Goal: Information Seeking & Learning: Check status

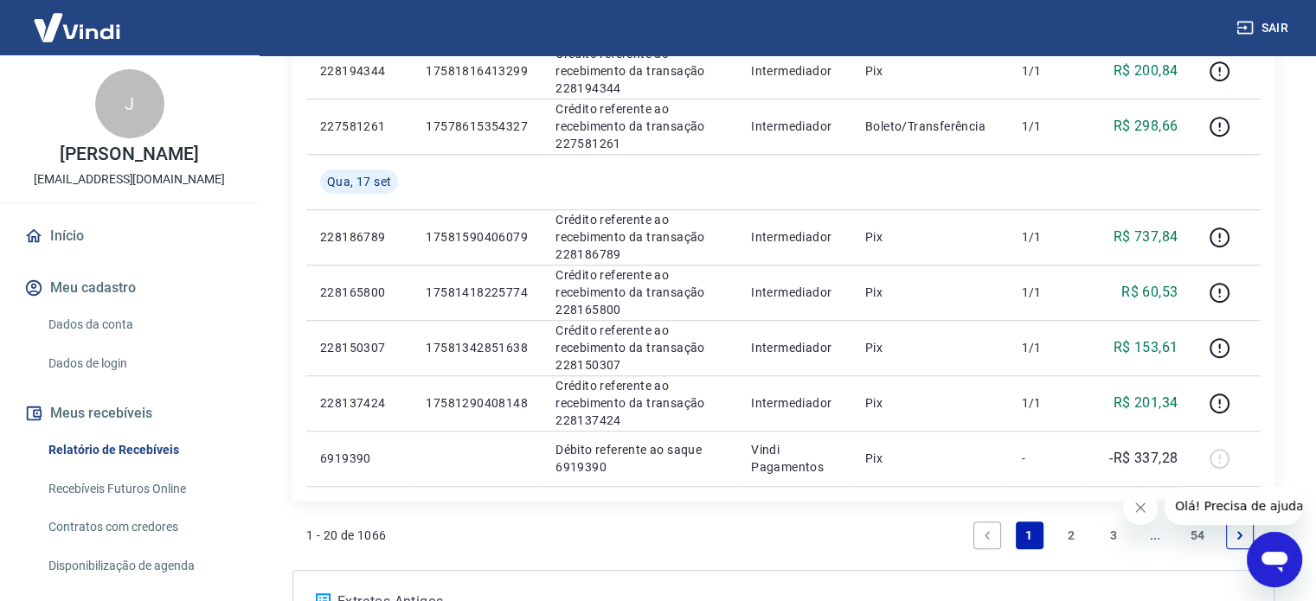
scroll to position [1309, 0]
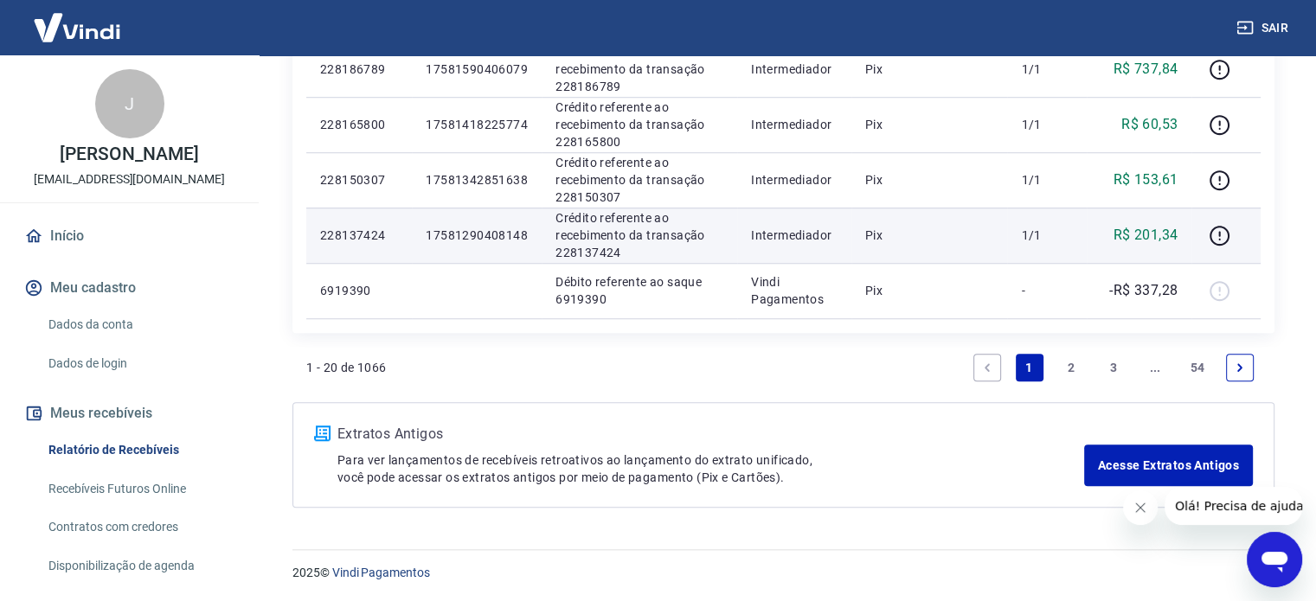
click at [1151, 218] on td "R$ 201,34" at bounding box center [1139, 235] width 105 height 55
click at [1158, 233] on p "R$ 201,34" at bounding box center [1146, 235] width 65 height 21
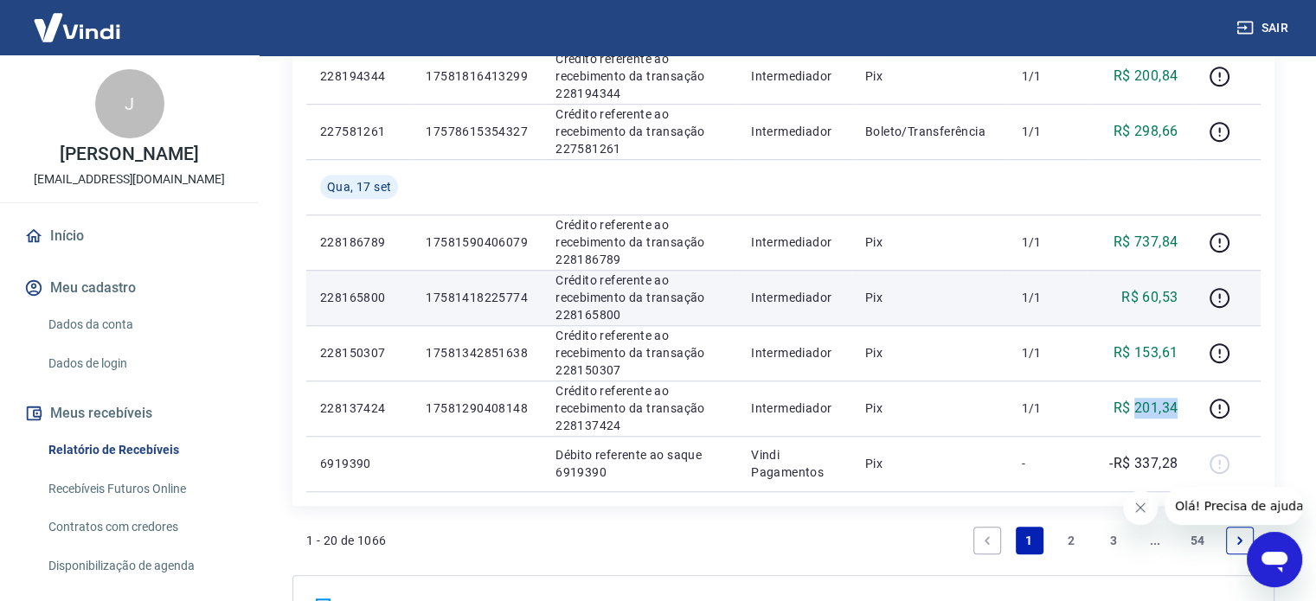
scroll to position [1050, 0]
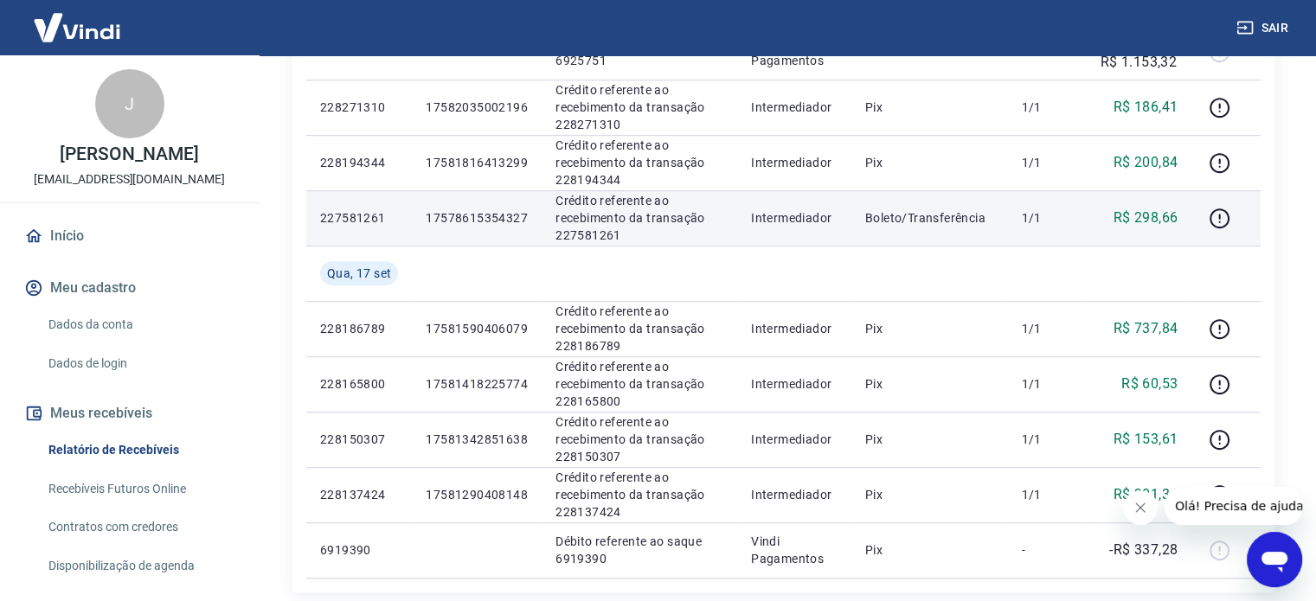
click at [1149, 217] on p "R$ 298,66" at bounding box center [1146, 218] width 65 height 21
copy p "298,66"
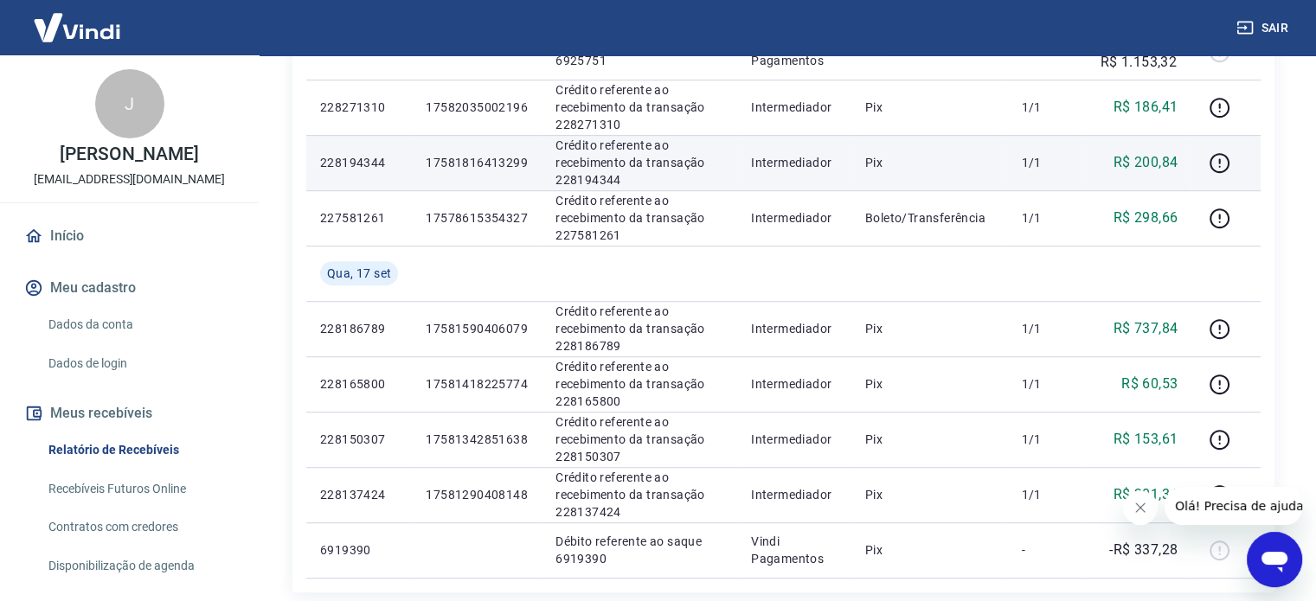
click at [1151, 152] on p "R$ 200,84" at bounding box center [1146, 162] width 65 height 21
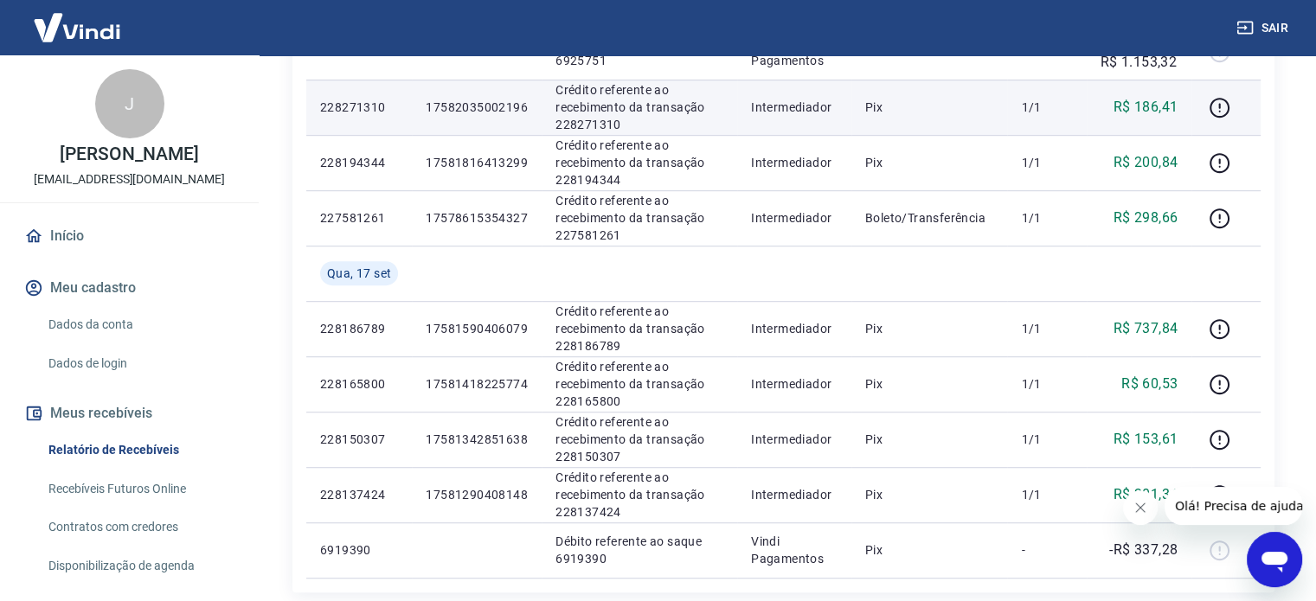
click at [1167, 106] on p "R$ 186,41" at bounding box center [1146, 107] width 65 height 21
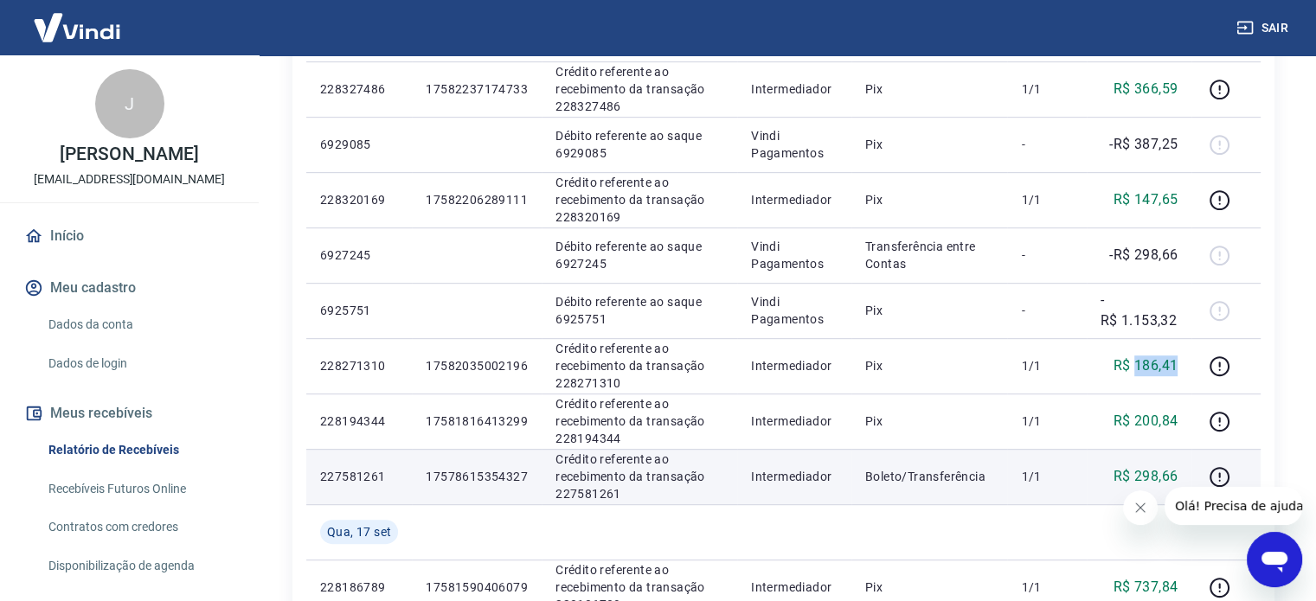
scroll to position [790, 0]
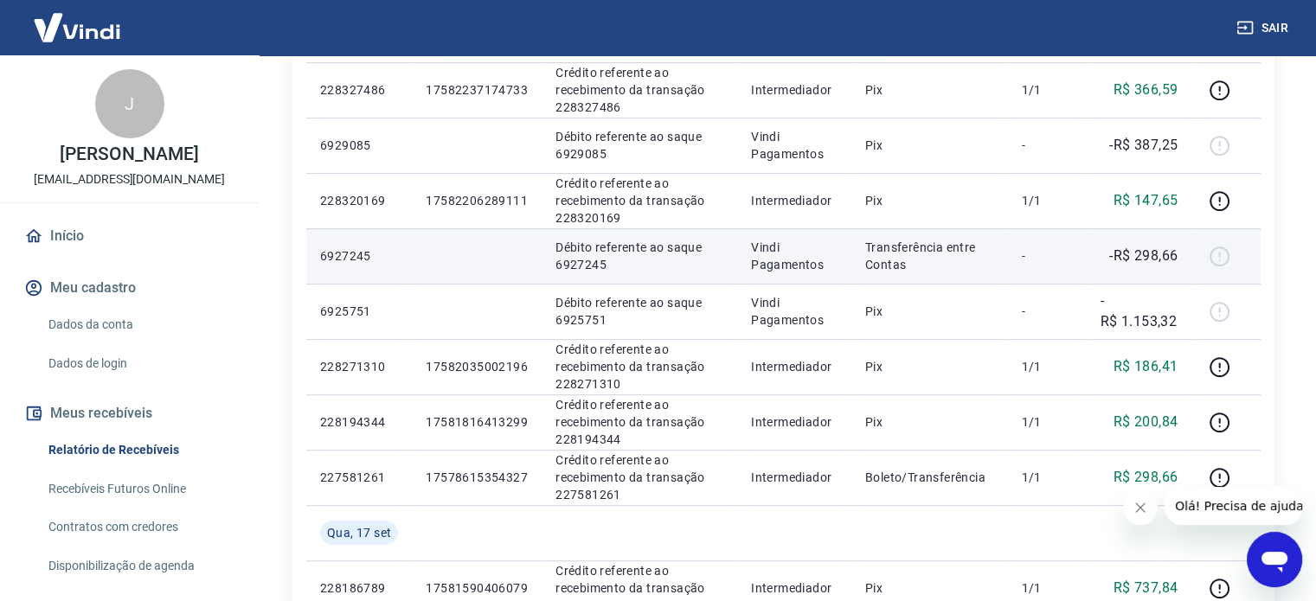
click at [1155, 239] on td "-R$ 298,66" at bounding box center [1139, 255] width 105 height 55
